Goal: Use online tool/utility: Utilize a website feature to perform a specific function

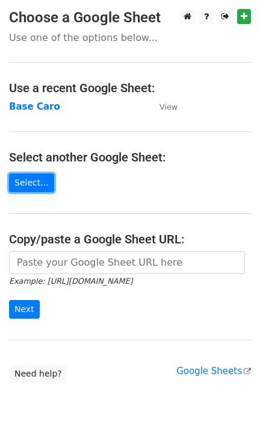
click at [34, 190] on link "Select..." at bounding box center [31, 182] width 45 height 19
click at [43, 103] on strong "Base Caro" at bounding box center [34, 106] width 51 height 11
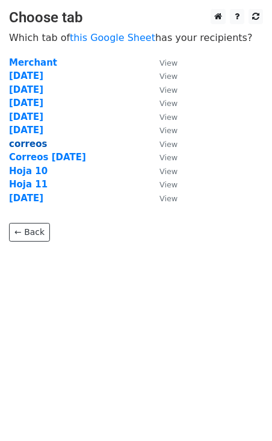
click at [32, 142] on strong "correos" at bounding box center [28, 144] width 38 height 11
